Goal: Find specific page/section

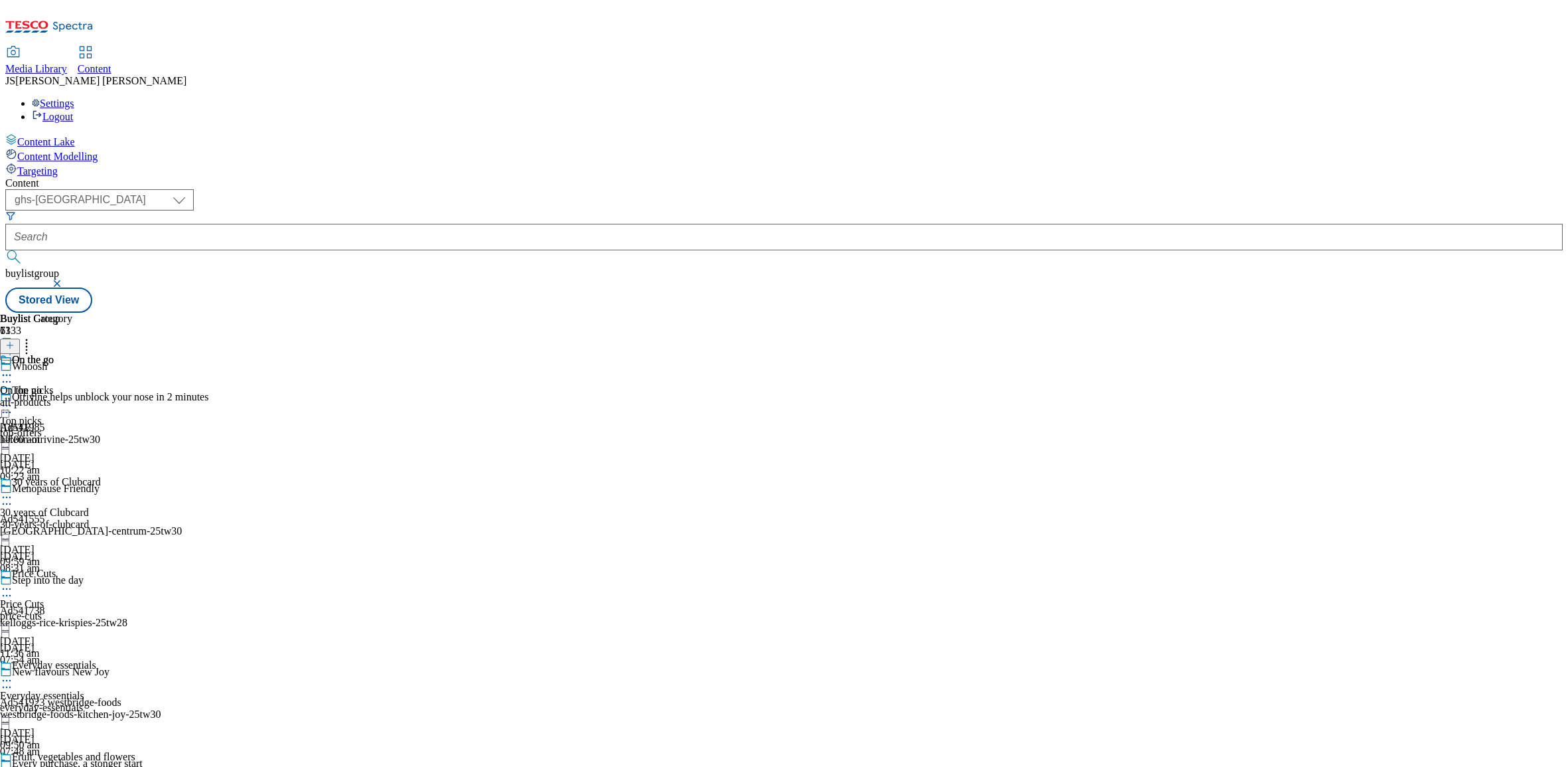
select select "ghs-[GEOGRAPHIC_DATA]"
click at [81, 24] on icon at bounding box center [49, 31] width 89 height 28
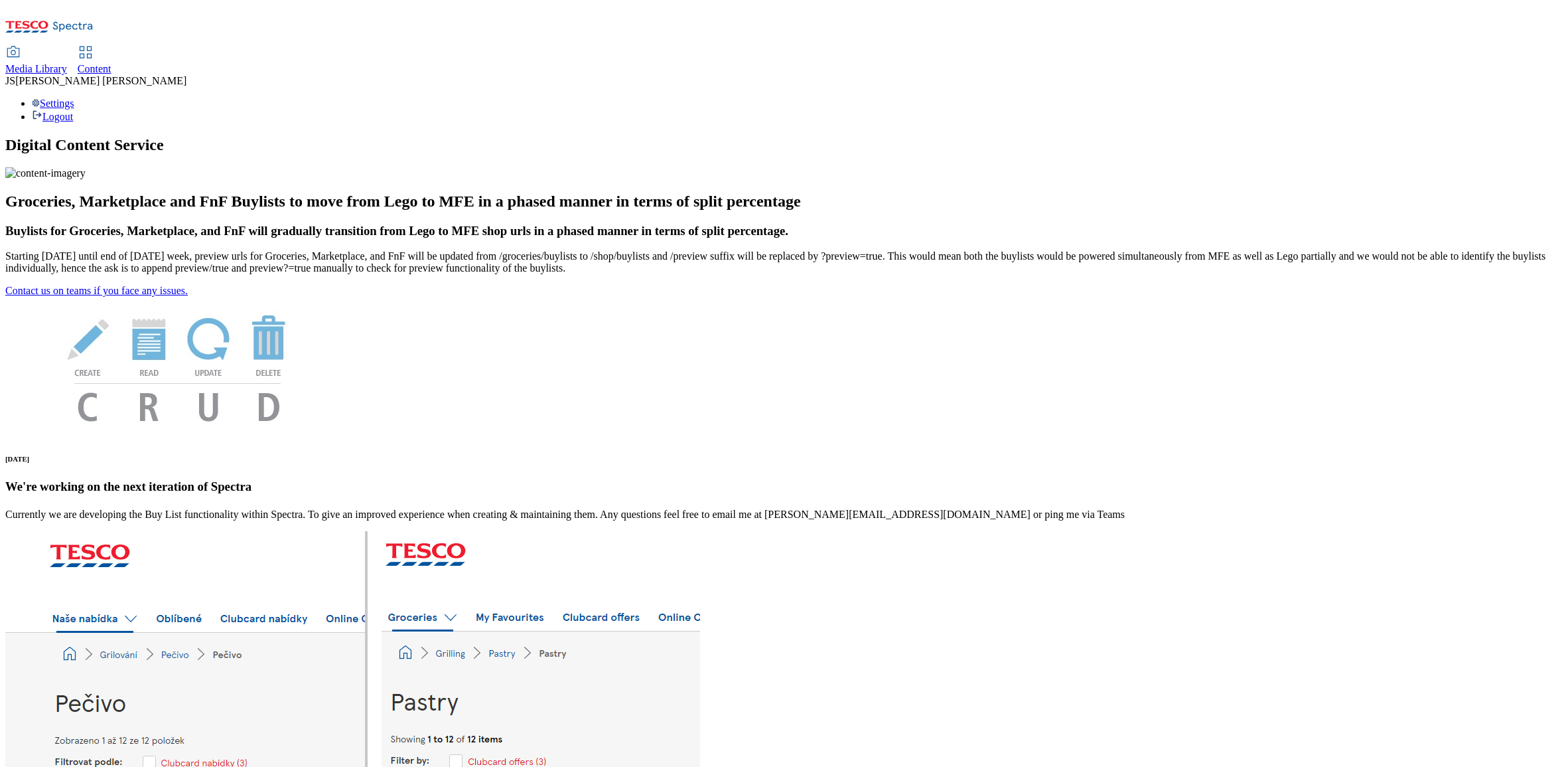
click at [67, 64] on span "Media Library" at bounding box center [36, 69] width 62 height 11
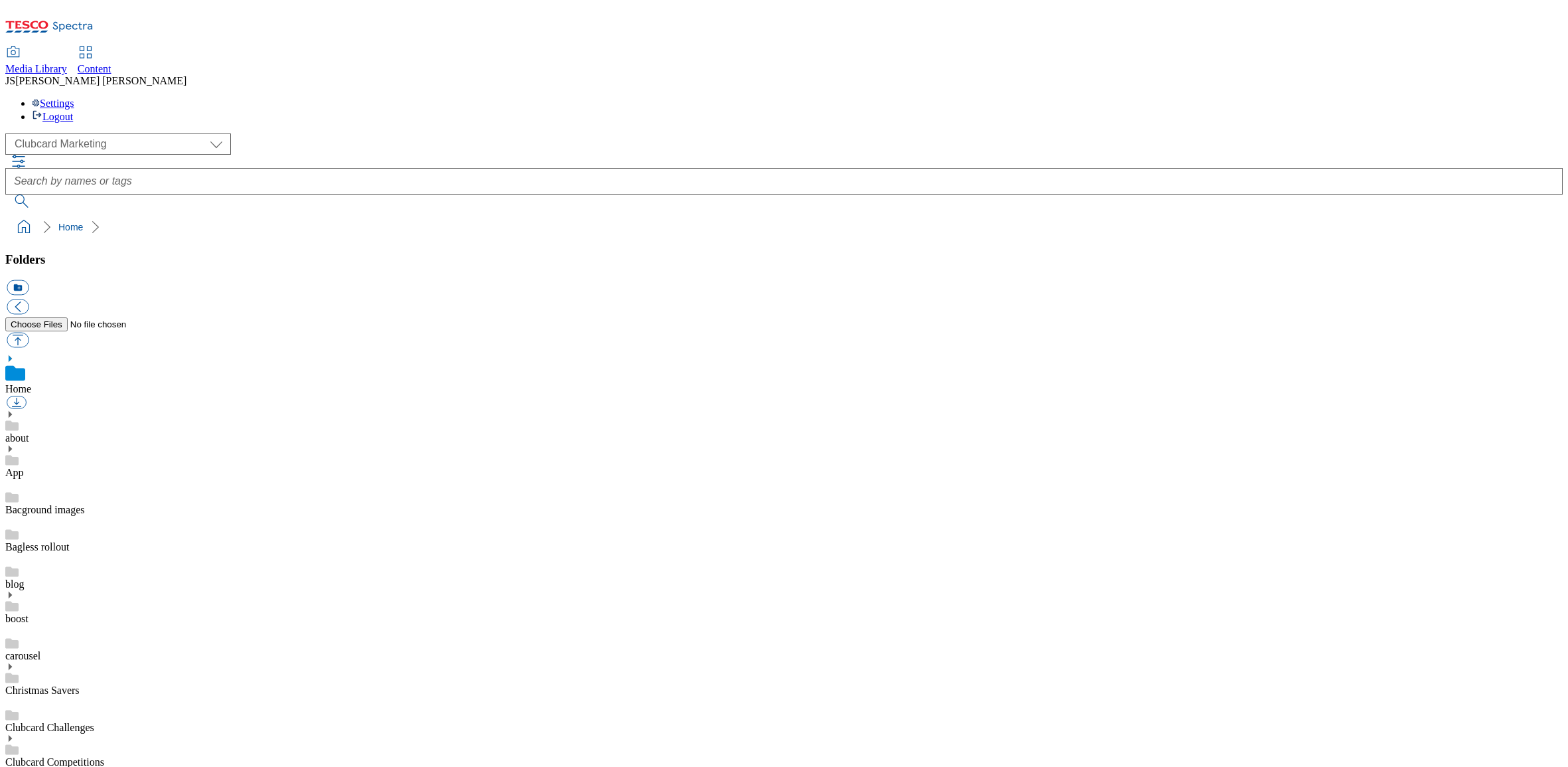
scroll to position [2, 0]
click at [111, 134] on select "Clubcard Marketing Dotcom UK GHS Marketing UK GHS ROI iGHS Marketing CE MCA CZ …" at bounding box center [119, 144] width 226 height 21
select select "flare-homepage"
click at [9, 134] on select "Clubcard Marketing Dotcom UK GHS Marketing UK GHS ROI iGHS Marketing CE MCA CZ …" at bounding box center [119, 144] width 226 height 21
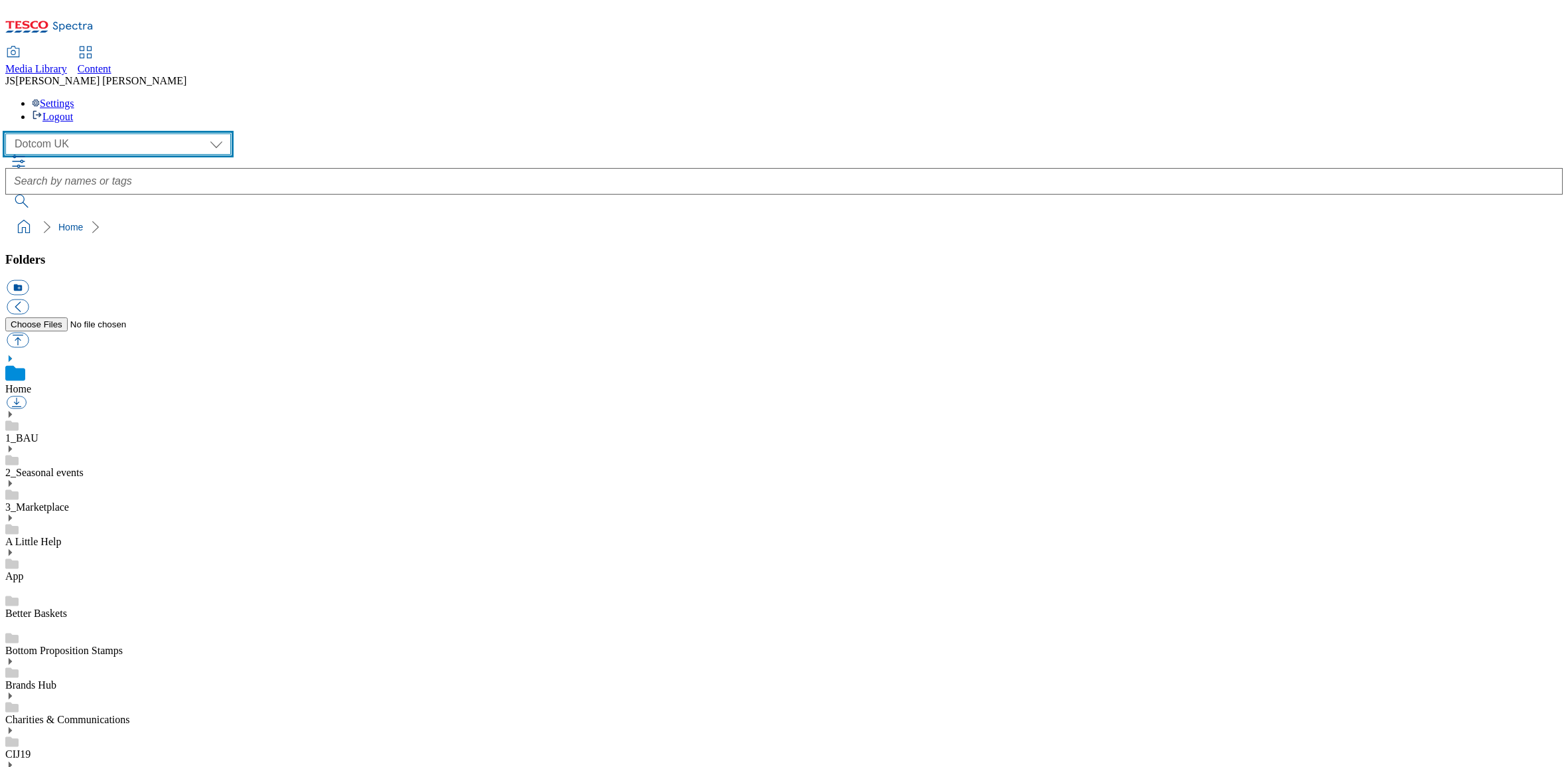
scroll to position [619, 0]
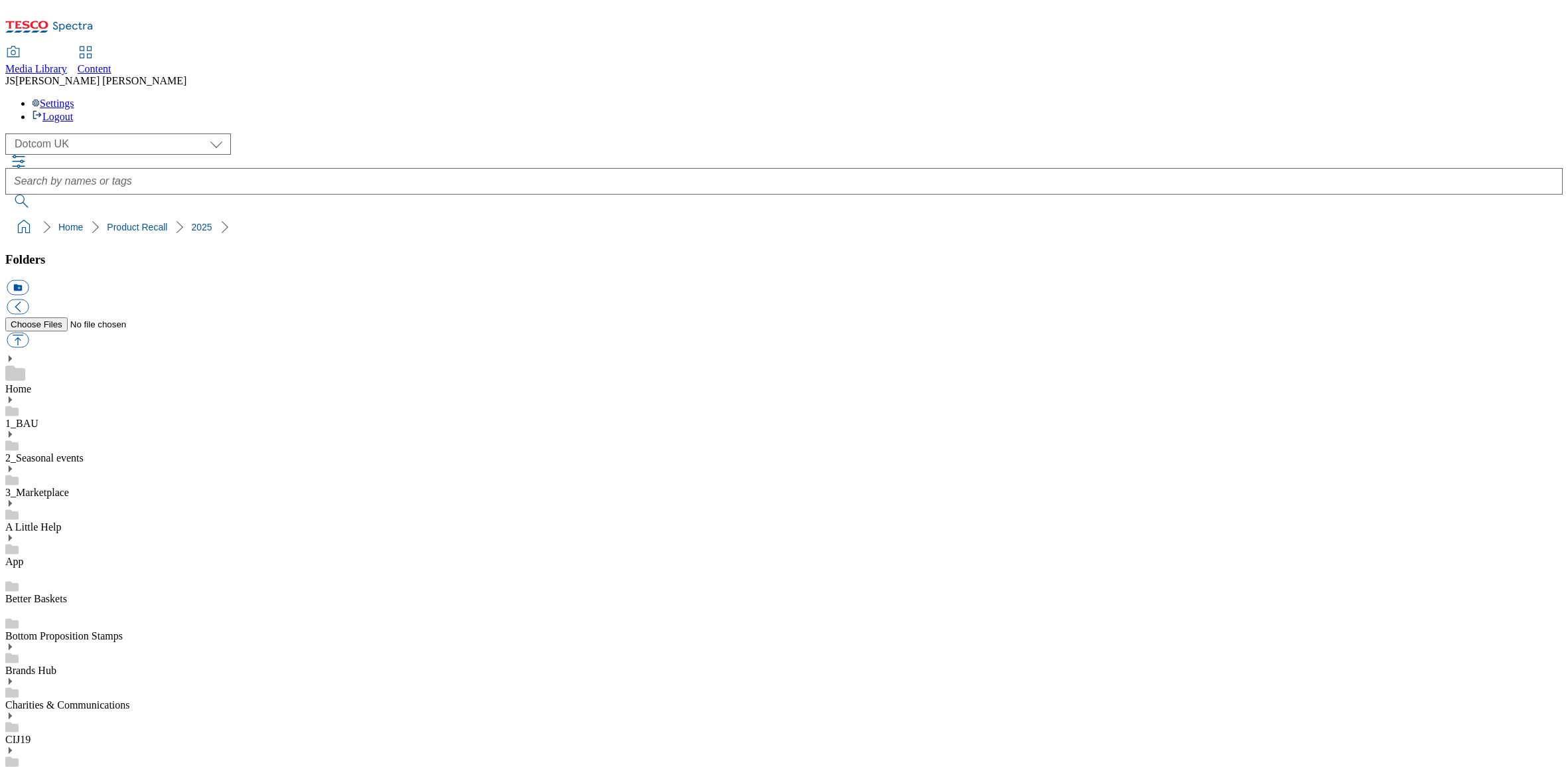
drag, startPoint x: 1115, startPoint y: 378, endPoint x: 920, endPoint y: 302, distance: 209.3
